Goal: Find specific page/section: Find specific page/section

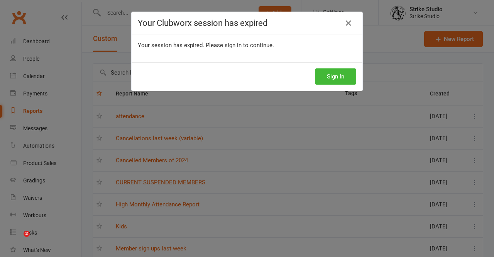
select select "100"
click at [334, 72] on div "Your Clubworx session has expired Your session has expired. Please sign in to c…" at bounding box center [247, 128] width 494 height 257
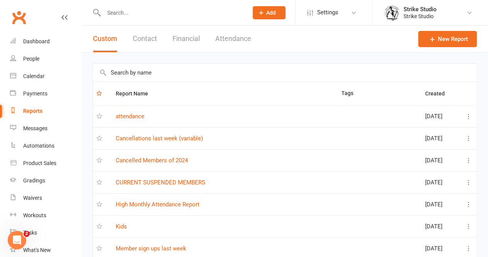
click at [22, 17] on link "Clubworx" at bounding box center [18, 17] width 19 height 19
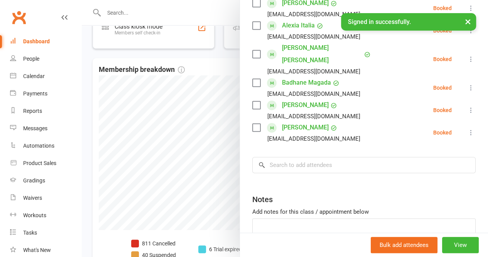
scroll to position [232, 0]
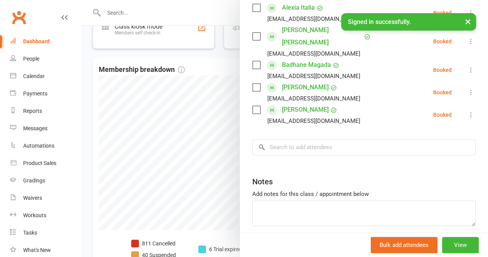
click at [217, 76] on div at bounding box center [285, 128] width 406 height 257
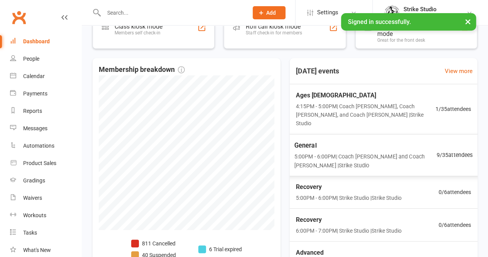
click at [325, 182] on span "Recovery" at bounding box center [349, 187] width 106 height 10
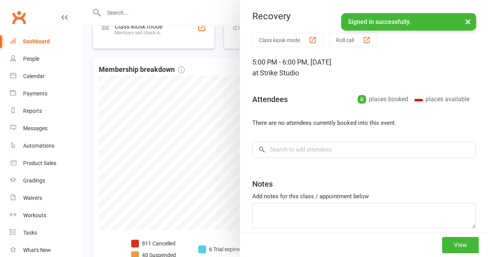
click at [192, 73] on div at bounding box center [285, 128] width 406 height 257
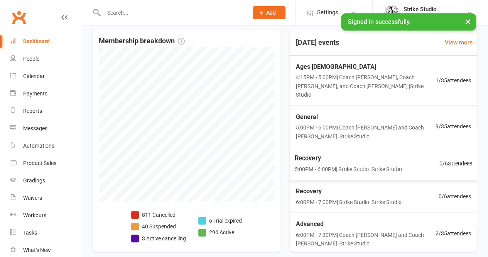
scroll to position [193, 0]
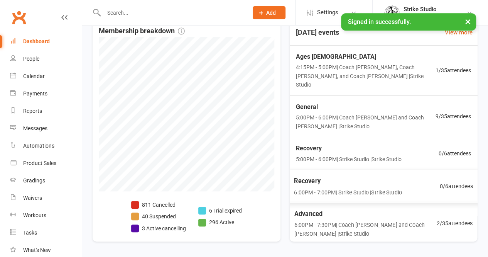
click at [358, 208] on span "Advanced" at bounding box center [365, 213] width 142 height 10
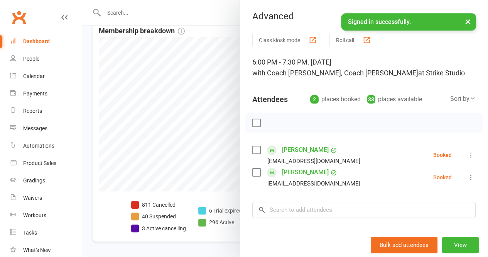
click at [212, 61] on div at bounding box center [285, 128] width 406 height 257
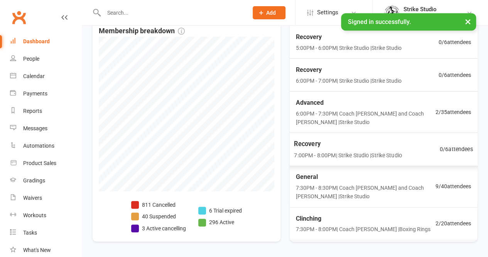
scroll to position [132, 0]
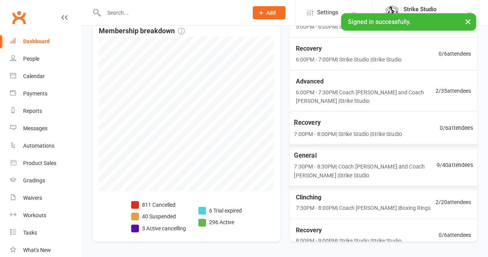
click at [369, 162] on span "7:30PM - 8:30PM | Coach [PERSON_NAME] and Coach [PERSON_NAME] | Strike Studio" at bounding box center [365, 171] width 142 height 18
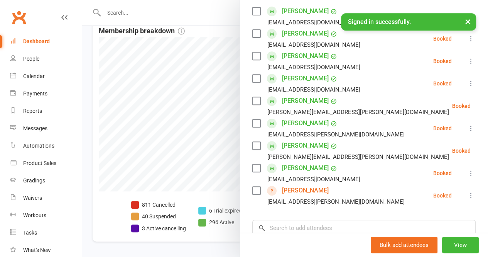
scroll to position [154, 0]
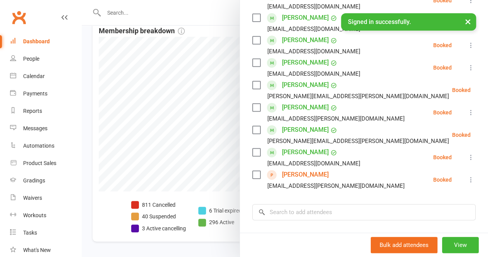
click at [303, 173] on link "[PERSON_NAME]" at bounding box center [305, 174] width 47 height 12
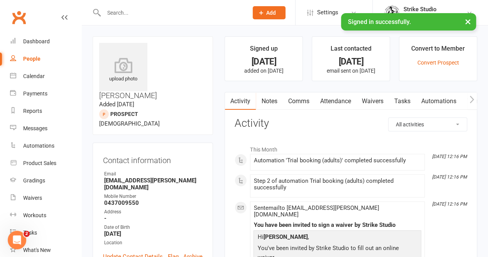
click at [356, 102] on link "Attendance" at bounding box center [336, 101] width 42 height 18
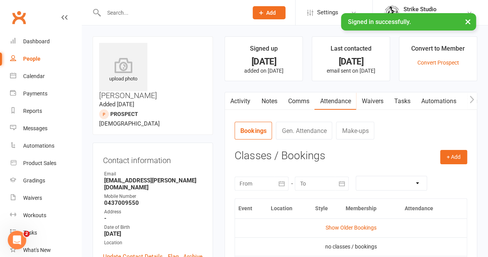
click at [387, 100] on link "Waivers" at bounding box center [372, 101] width 32 height 18
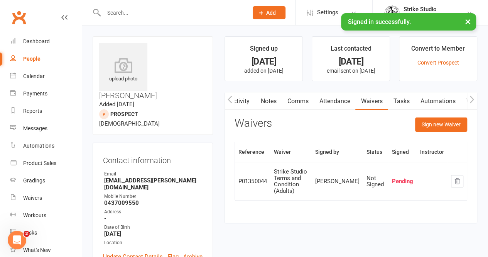
drag, startPoint x: 154, startPoint y: 42, endPoint x: 195, endPoint y: 78, distance: 54.2
click at [195, 78] on div "upload photo [PERSON_NAME] Added [DATE] prospect [DEMOGRAPHIC_DATA]" at bounding box center [153, 85] width 120 height 98
click at [424, 205] on div "Reference Waiver Signed by Status Signed Instructor P01350044 Strike Studio Ter…" at bounding box center [351, 176] width 233 height 69
